Goal: Information Seeking & Learning: Learn about a topic

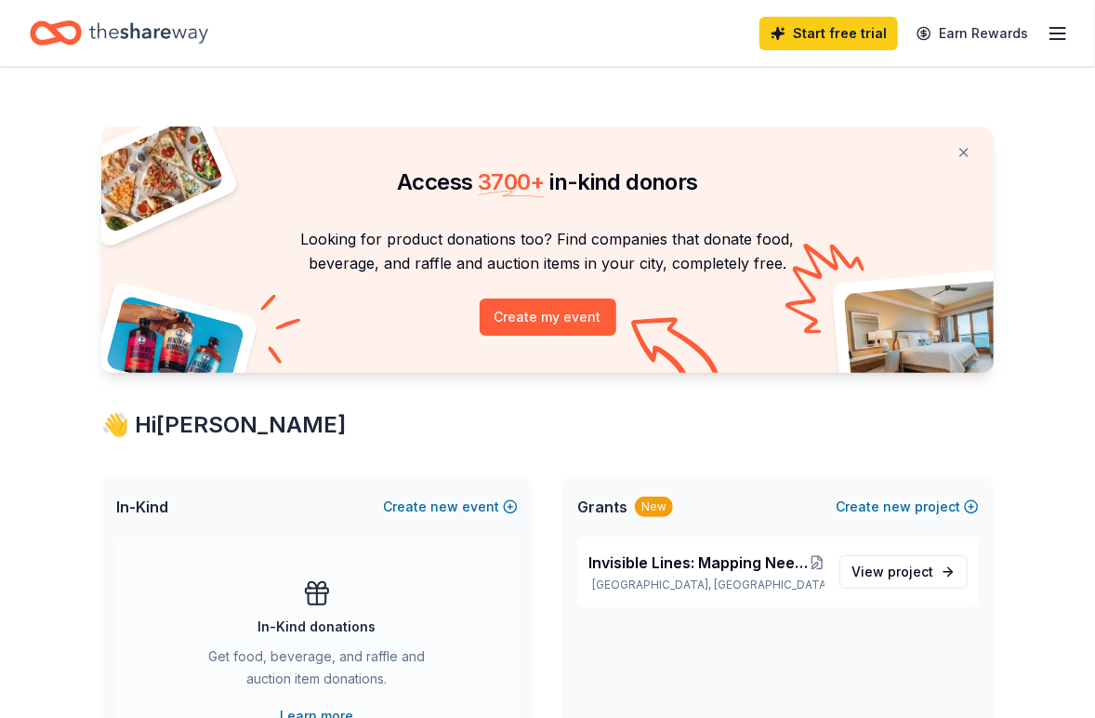
click at [130, 34] on icon "Home" at bounding box center [148, 32] width 119 height 20
click at [60, 27] on icon "Home" at bounding box center [64, 32] width 29 height 19
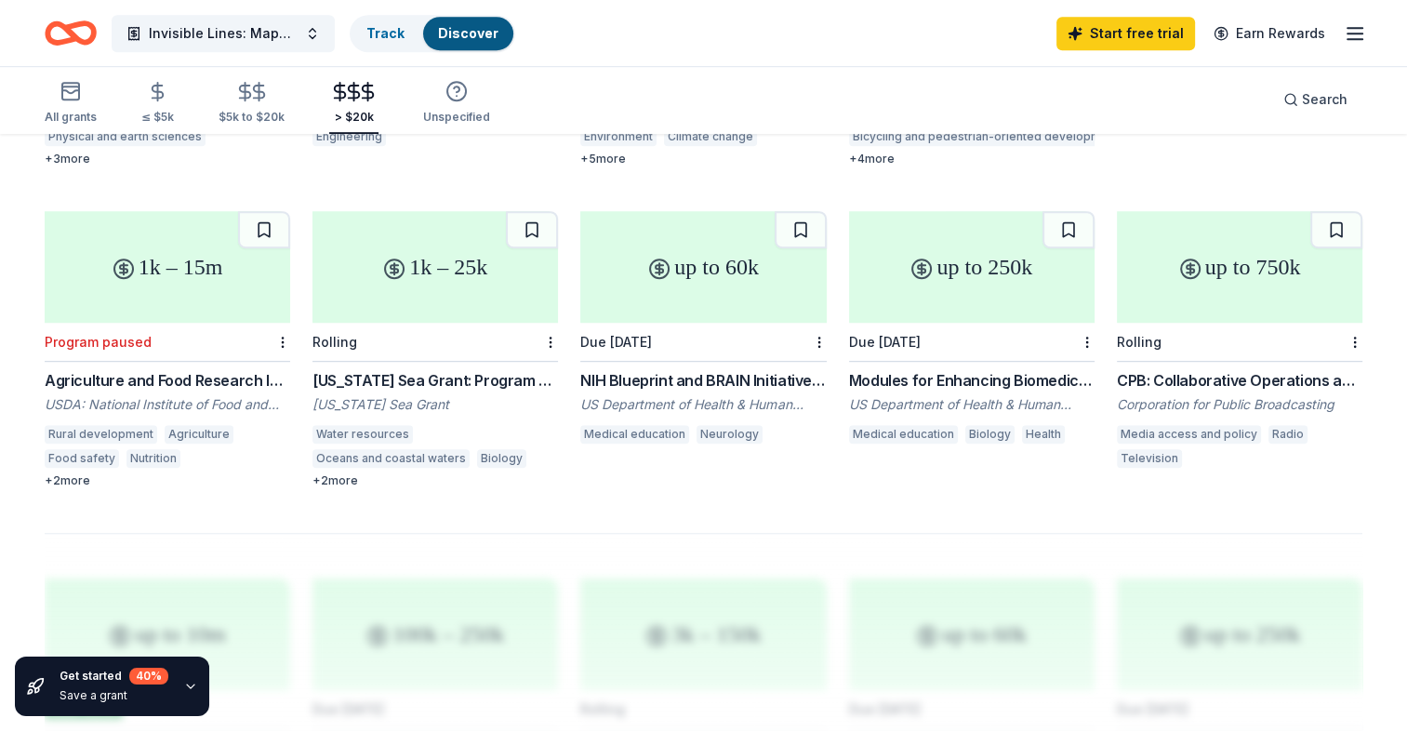
scroll to position [1086, 0]
click at [193, 500] on div "206 results in Milwaukee, WI 10k – 900k Rolling Internet Freedom Fund Grant Ope…" at bounding box center [703, 133] width 1317 height 1980
